Goal: Information Seeking & Learning: Learn about a topic

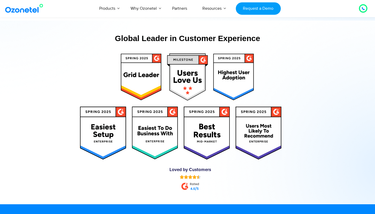
scroll to position [2883, 0]
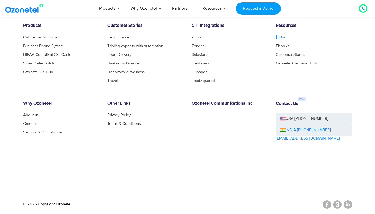
click at [279, 38] on link "Blog" at bounding box center [281, 37] width 11 height 4
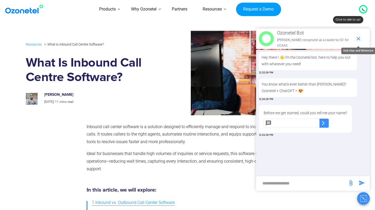
click at [361, 37] on icon "end chat or minimize" at bounding box center [359, 39] width 6 height 6
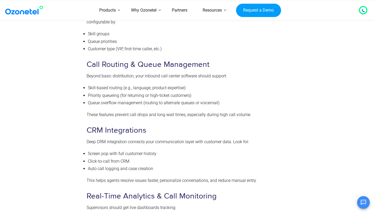
scroll to position [1185, 0]
